Goal: Task Accomplishment & Management: Use online tool/utility

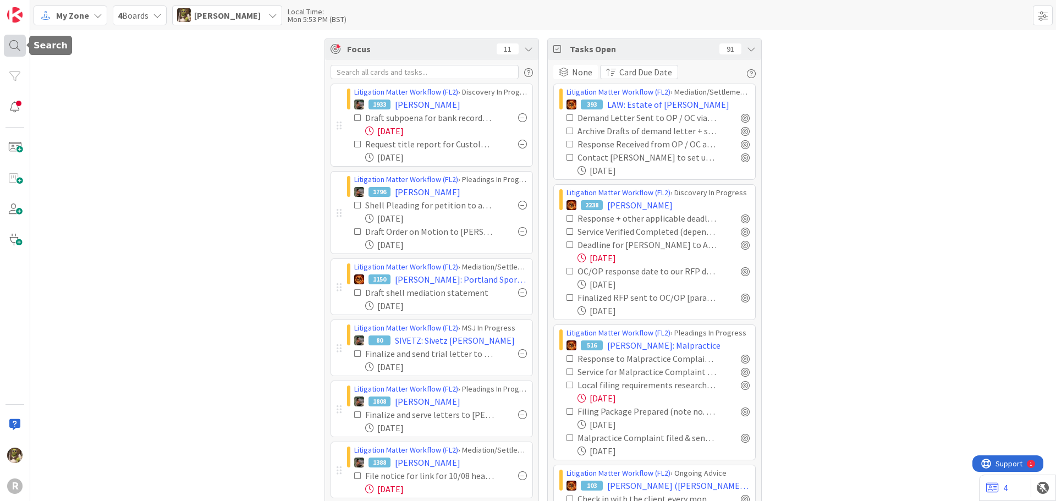
click at [23, 36] on div at bounding box center [15, 46] width 22 height 22
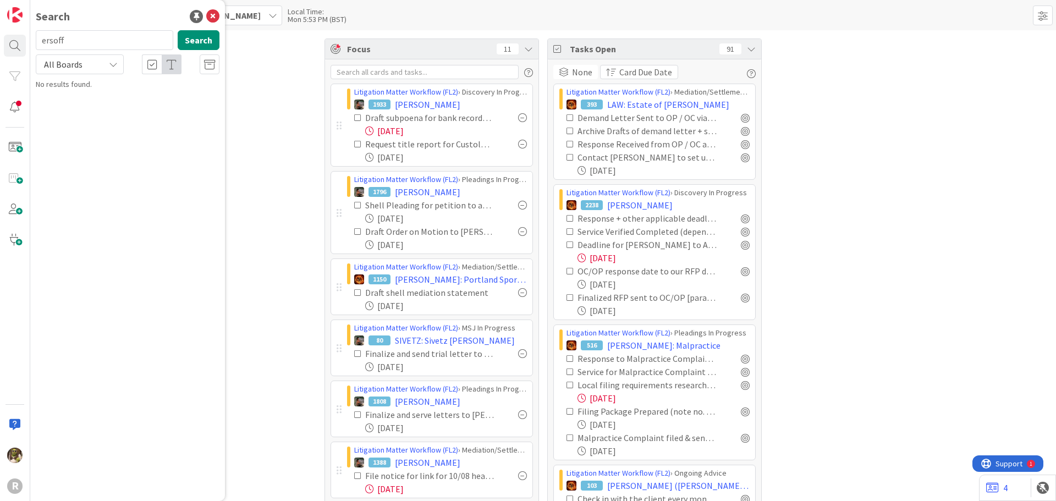
type input "ersoff"
click at [124, 98] on span ", [PERSON_NAME]" at bounding box center [136, 97] width 57 height 10
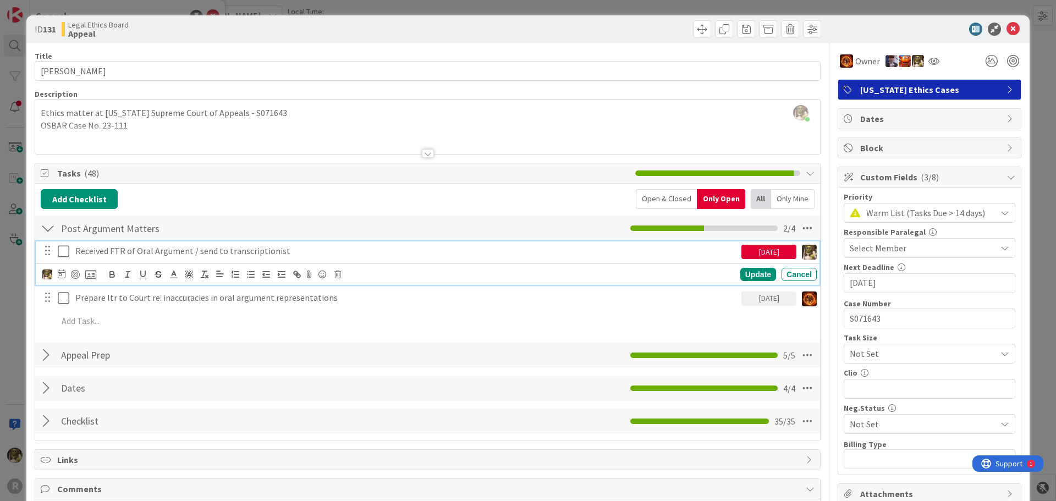
click at [186, 252] on p "Received FTR of Oral Argument / send to transcriptionist" at bounding box center [406, 251] width 662 height 13
click at [62, 273] on icon at bounding box center [62, 273] width 8 height 9
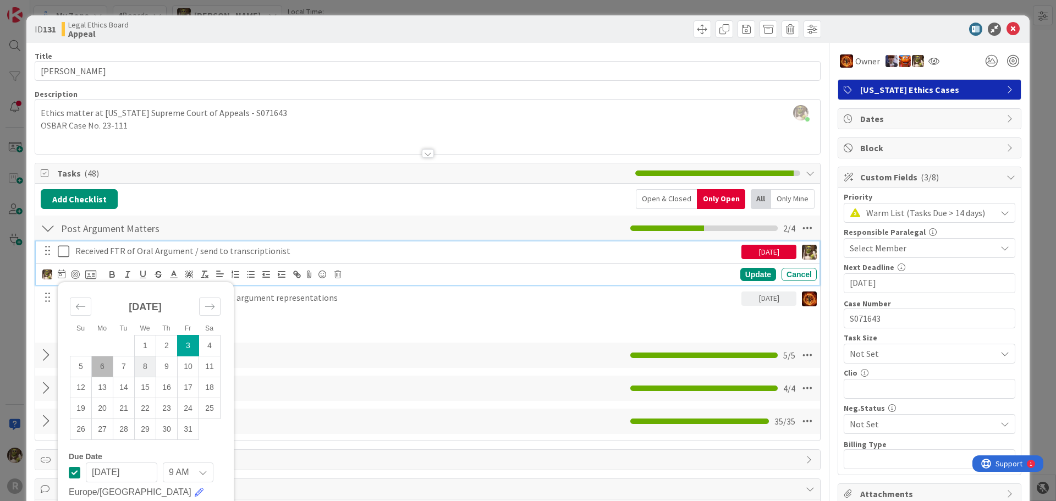
click at [153, 373] on td "8" at bounding box center [145, 366] width 21 height 21
type input "[DATE]"
click at [742, 267] on div "Su Mo Tu We Th Fr Sa [DATE] 1 2 3 4 5 6 7 8 9 10 11 12 13 14 15 16 17 18 19 20 …" at bounding box center [429, 274] width 774 height 15
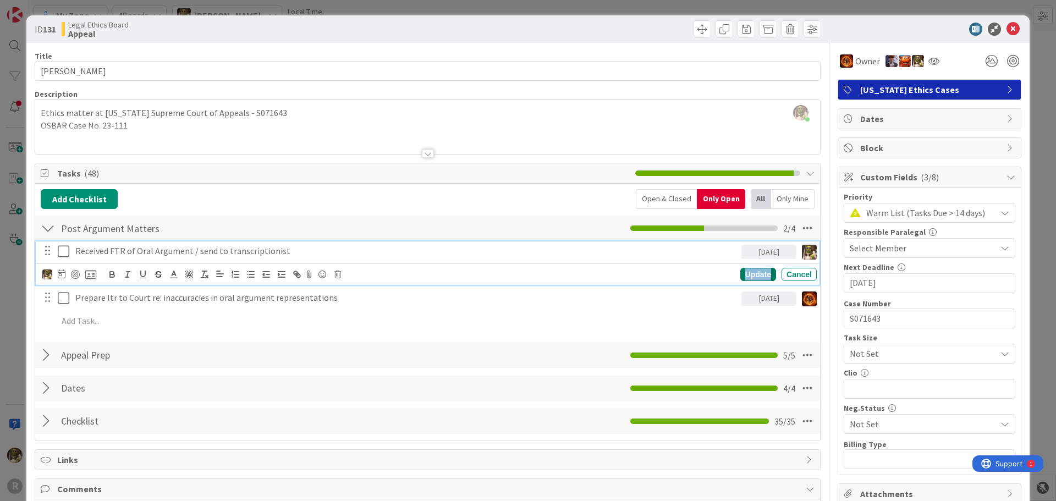
click at [743, 274] on div "Update" at bounding box center [758, 274] width 36 height 13
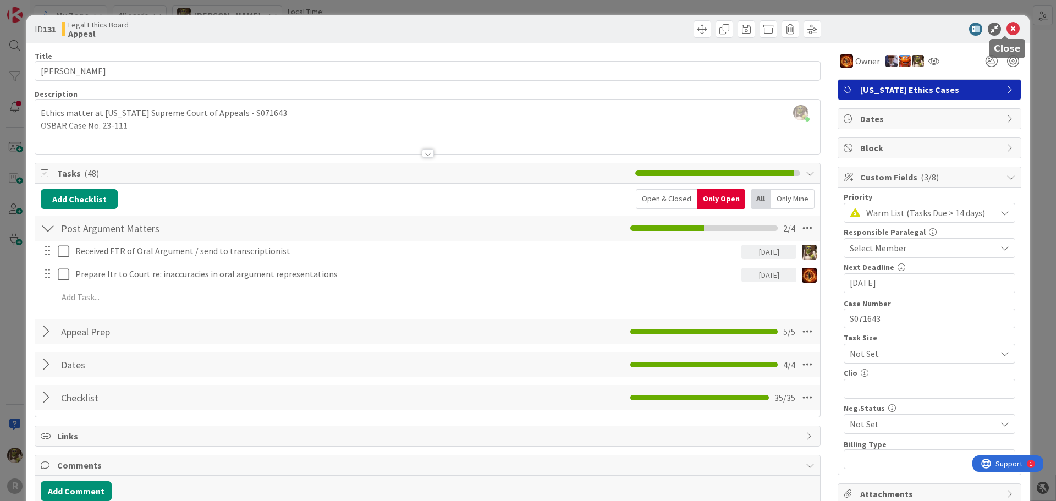
click at [1006, 35] on icon at bounding box center [1012, 29] width 13 height 13
